Goal: Information Seeking & Learning: Learn about a topic

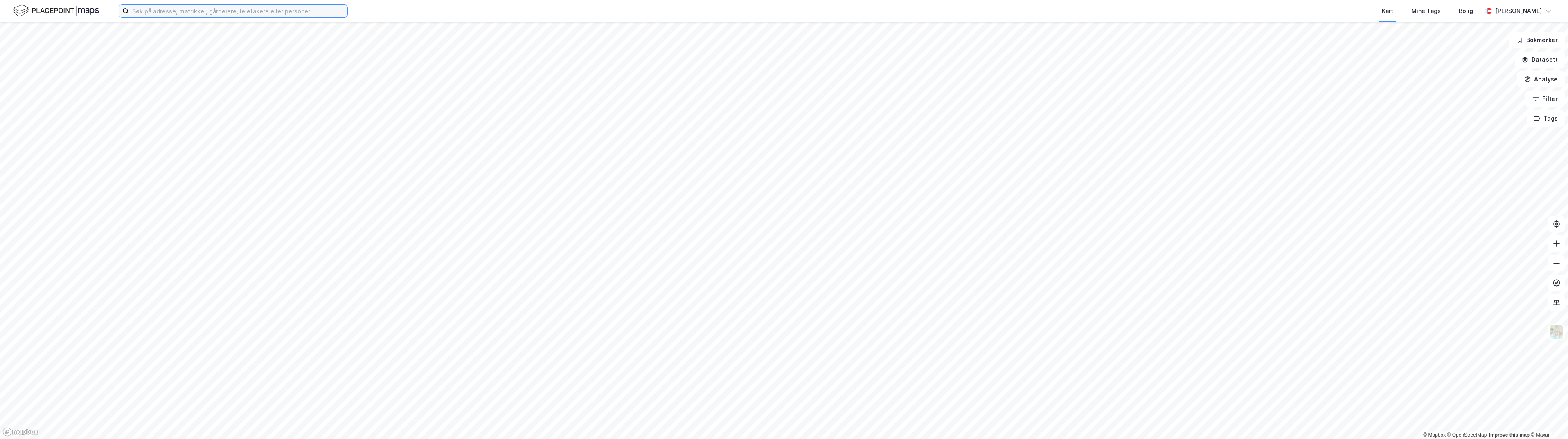
click at [197, 9] on input at bounding box center [238, 11] width 219 height 12
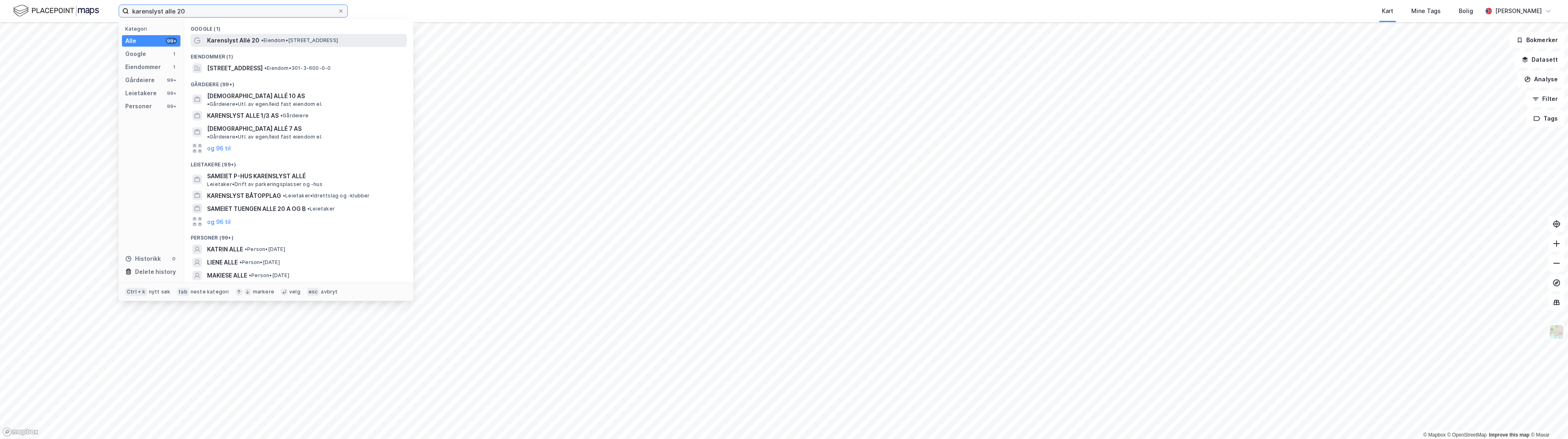
type input "karenslyst alle 20"
click at [254, 39] on span "Karenslyst Allé 20" at bounding box center [233, 41] width 52 height 10
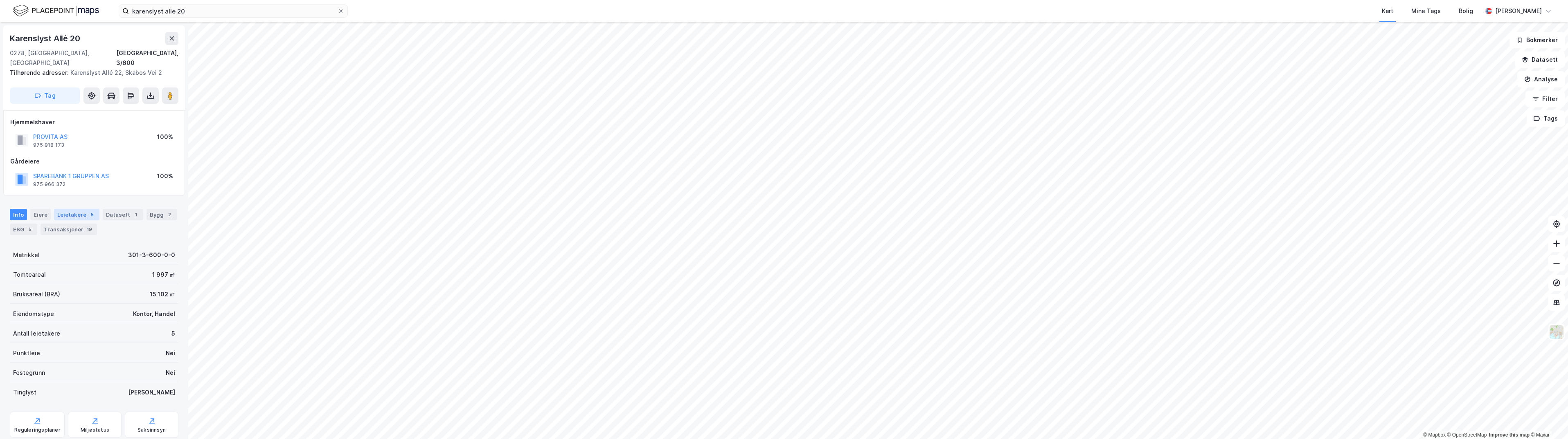
click at [69, 209] on div "Leietakere 5" at bounding box center [76, 215] width 46 height 11
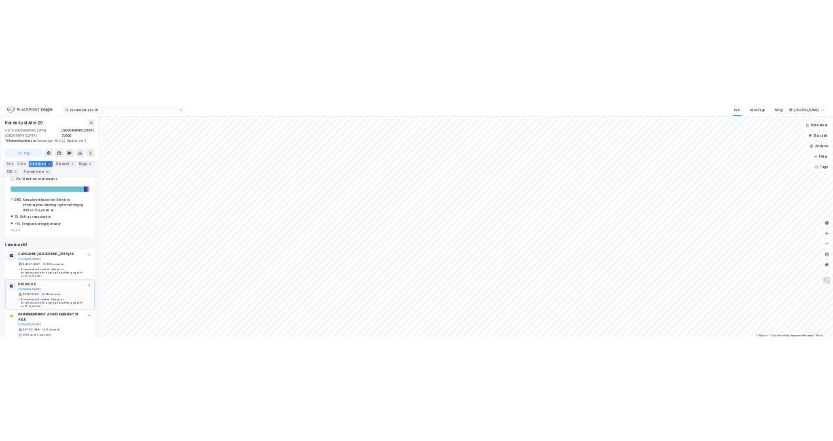
scroll to position [384, 0]
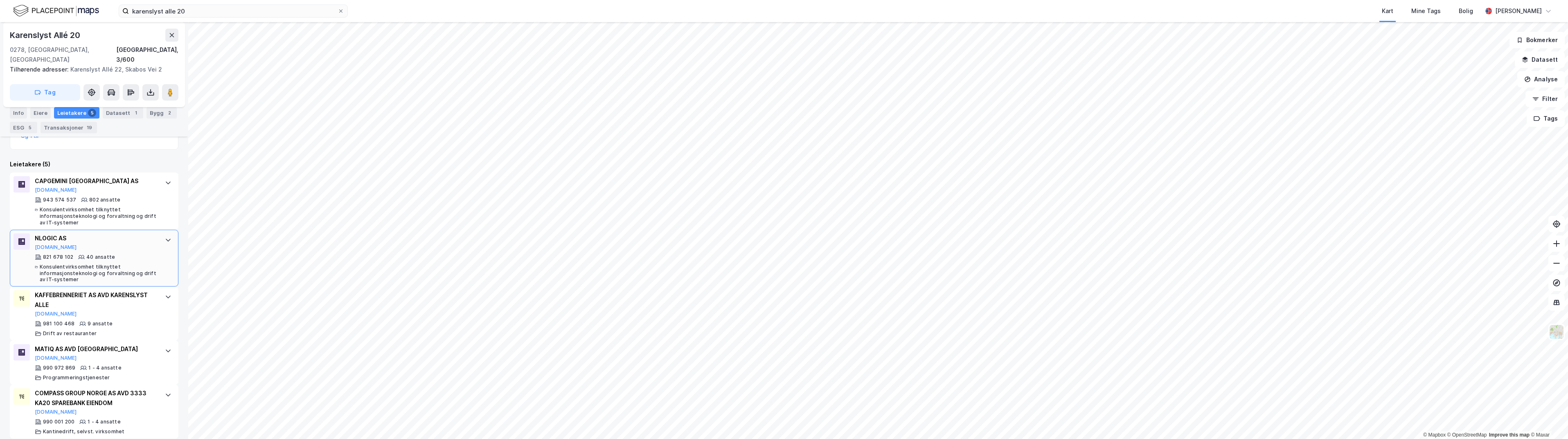
click at [165, 237] on icon at bounding box center [168, 240] width 6 height 6
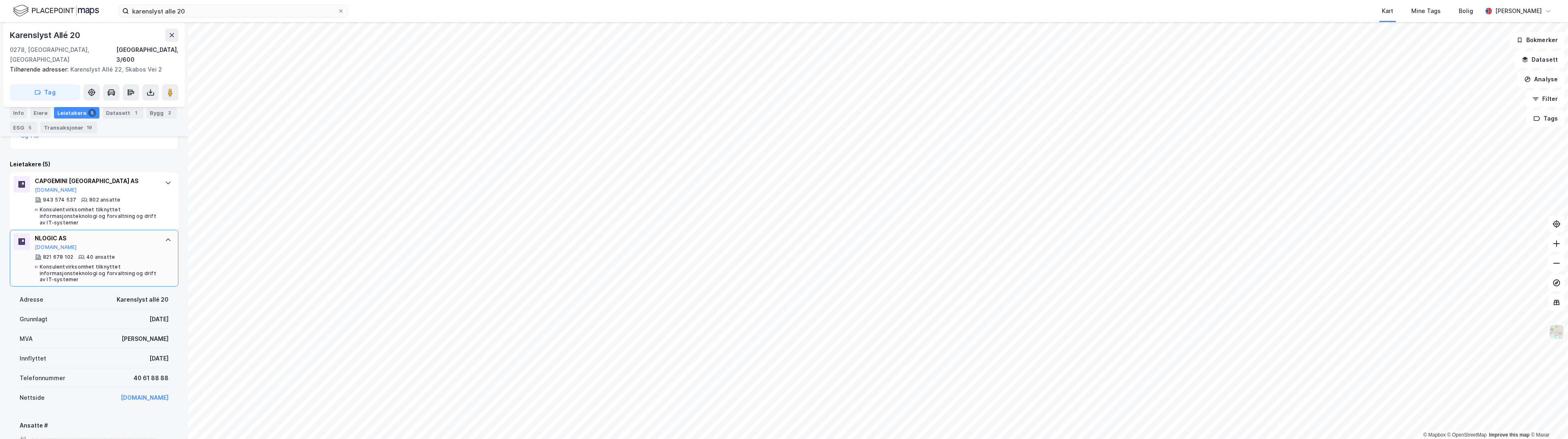
click at [71, 234] on div "NLOGIC AS" at bounding box center [96, 239] width 122 height 10
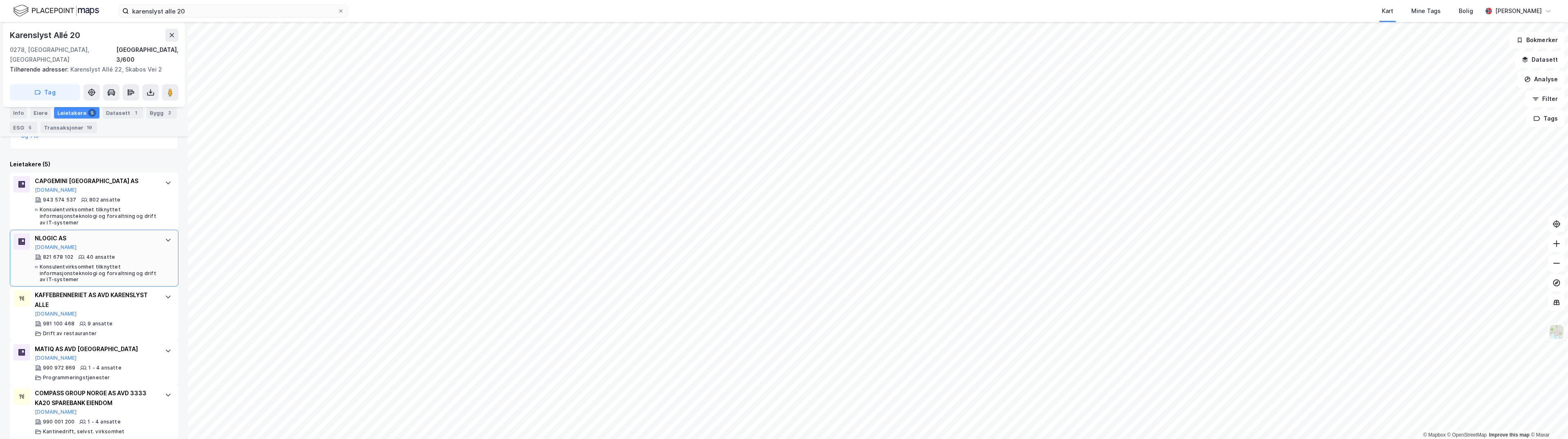
click at [71, 234] on div "NLOGIC AS" at bounding box center [96, 239] width 122 height 10
